Goal: Find specific page/section: Find specific page/section

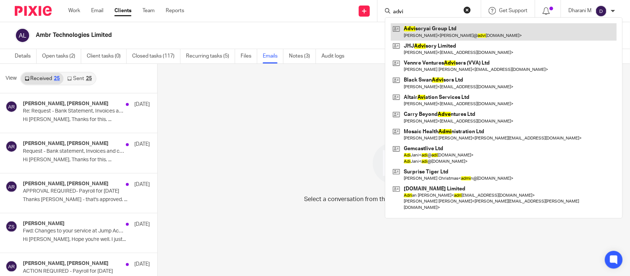
type input "advi"
click at [435, 32] on link at bounding box center [504, 31] width 226 height 17
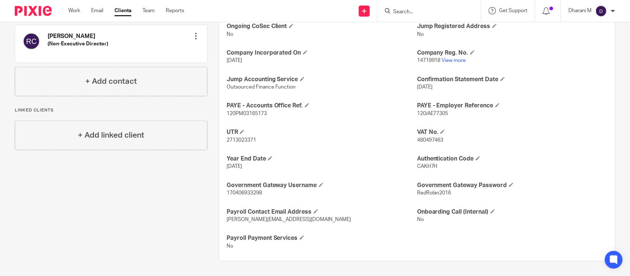
scroll to position [42, 0]
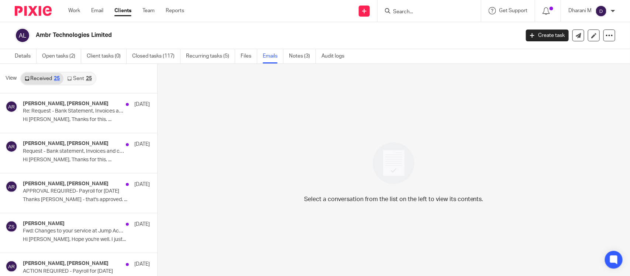
click at [413, 10] on input "Search" at bounding box center [425, 12] width 66 height 7
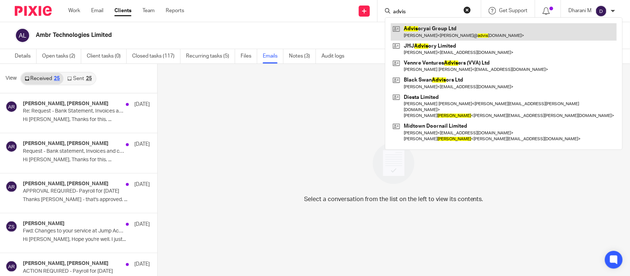
type input "advis"
click at [442, 32] on link at bounding box center [504, 31] width 226 height 17
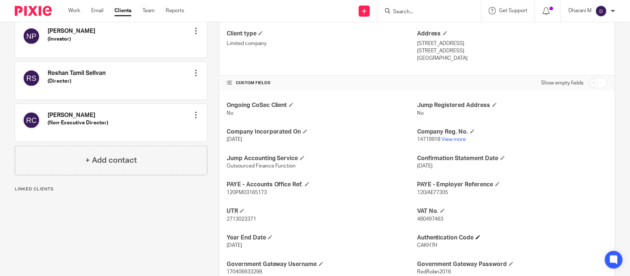
scroll to position [272, 0]
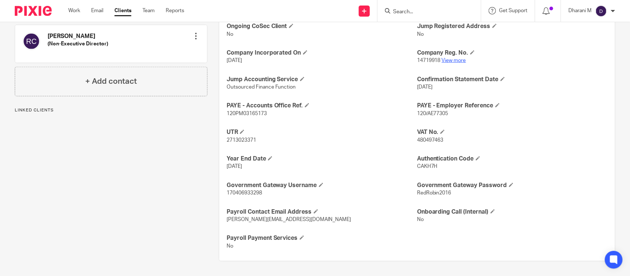
click at [456, 60] on link "View more" at bounding box center [454, 60] width 24 height 5
